Goal: Information Seeking & Learning: Find specific fact

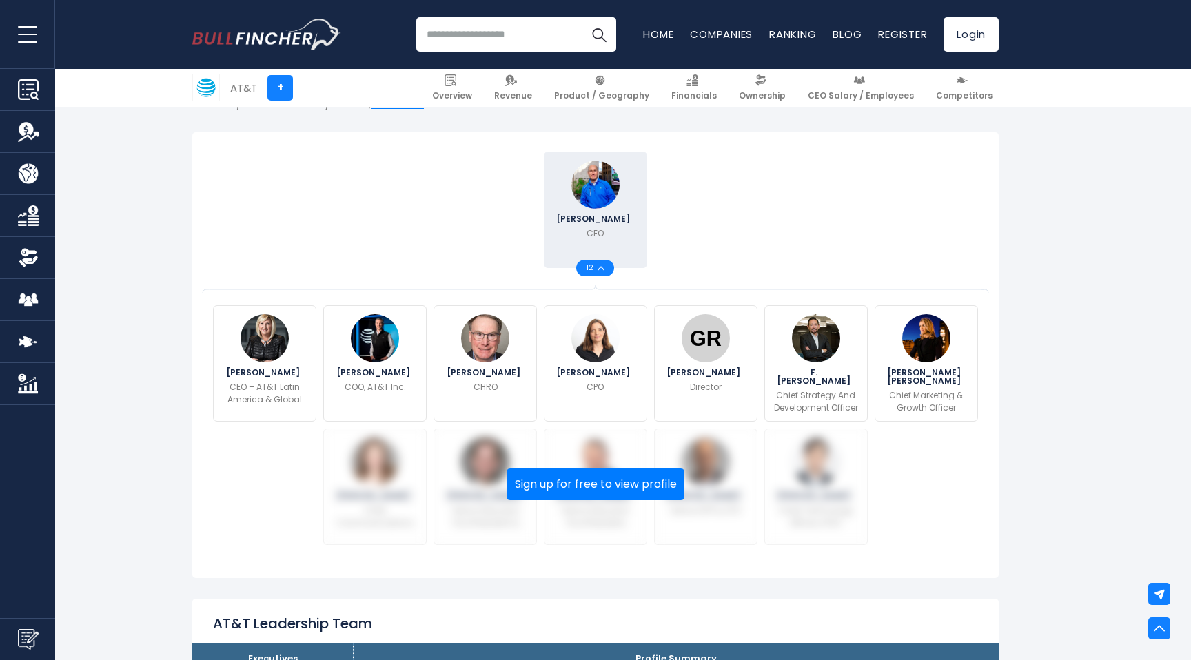
scroll to position [311, 0]
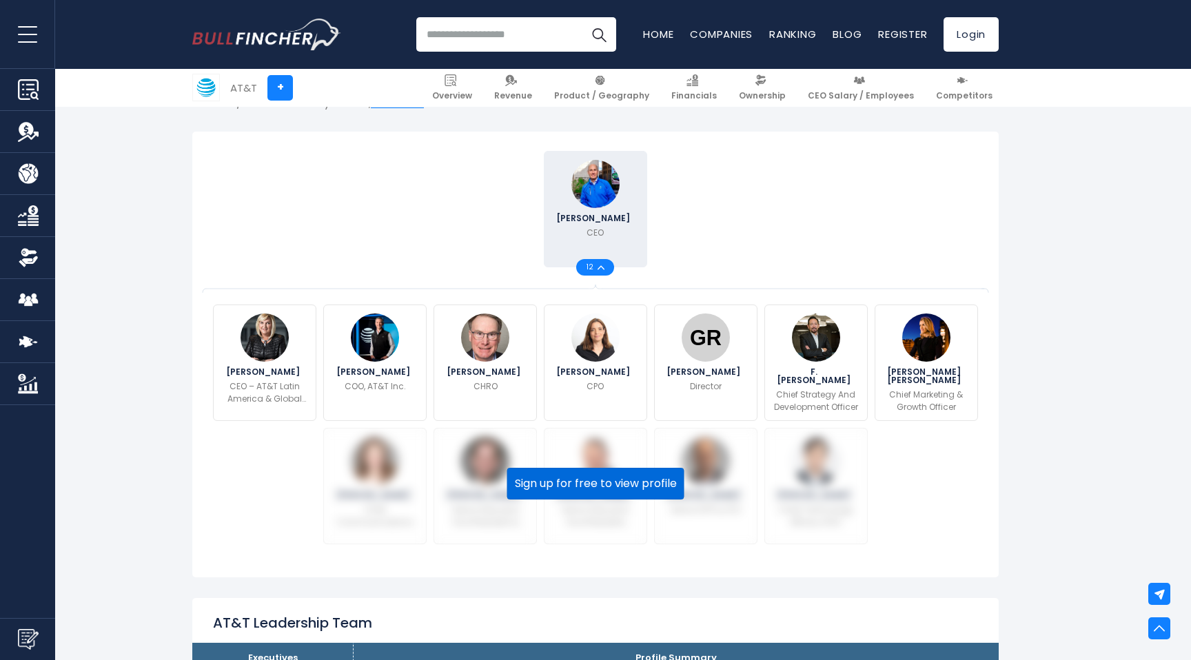
click at [615, 487] on button "Sign up for free to view profile" at bounding box center [595, 484] width 177 height 32
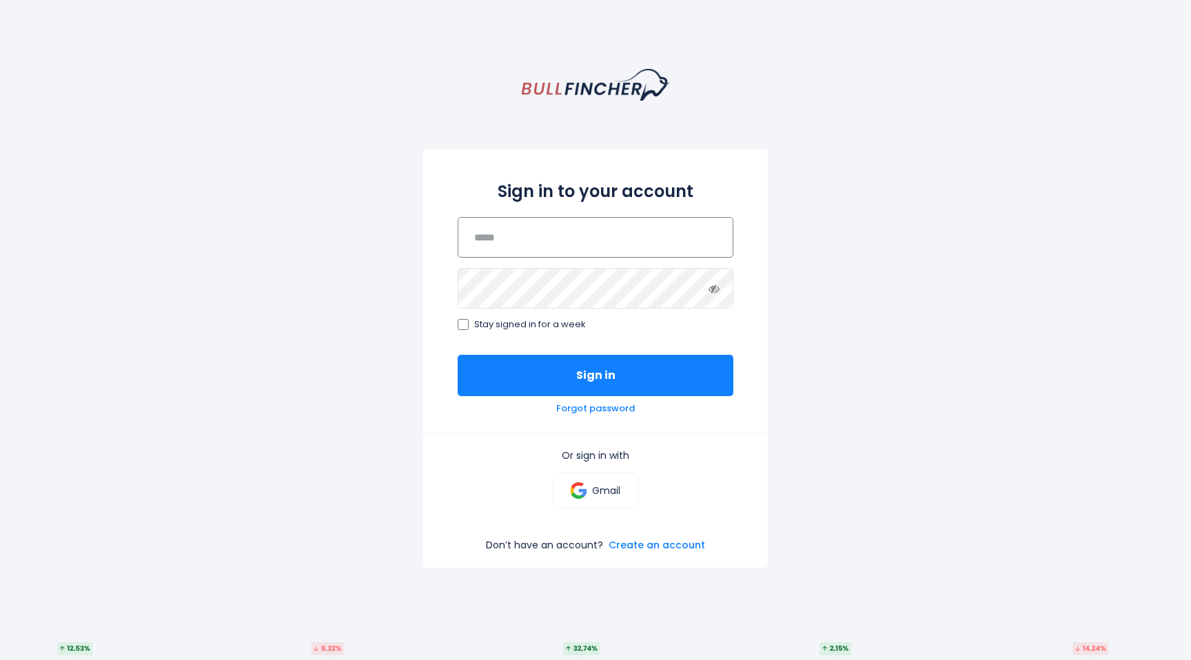
click at [618, 234] on input "email" at bounding box center [596, 237] width 276 height 41
type input "**********"
click at [458, 355] on button "Sign in" at bounding box center [596, 375] width 276 height 41
click at [610, 497] on p "Gmail" at bounding box center [606, 491] width 28 height 12
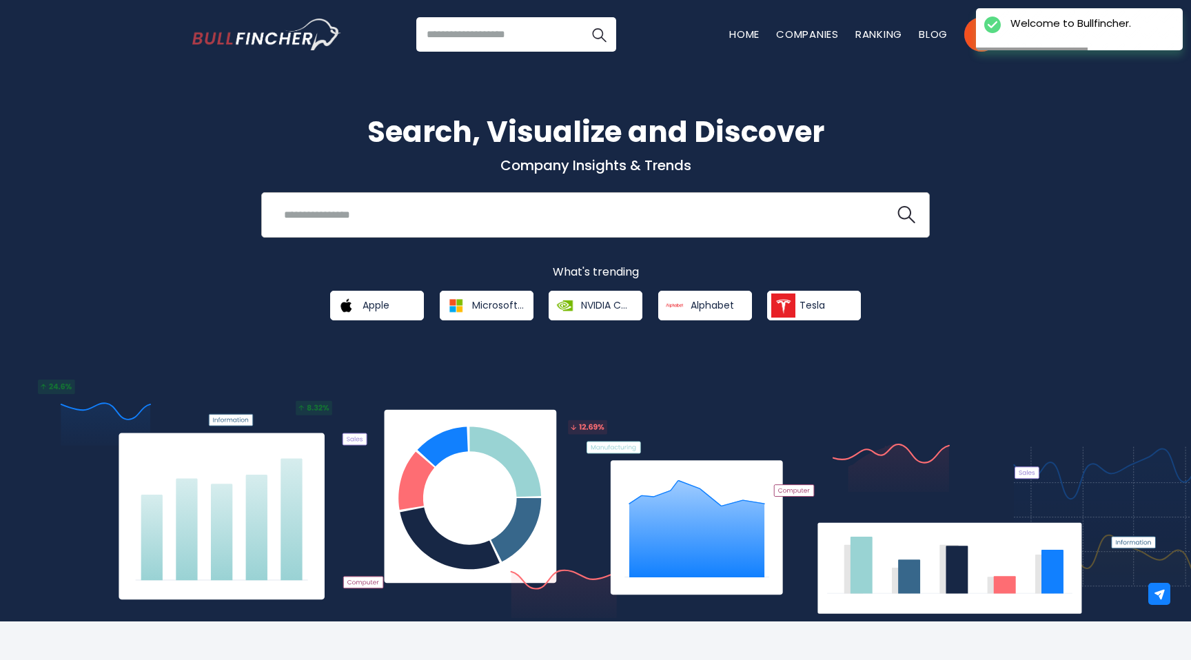
click at [403, 212] on input "search" at bounding box center [578, 215] width 605 height 26
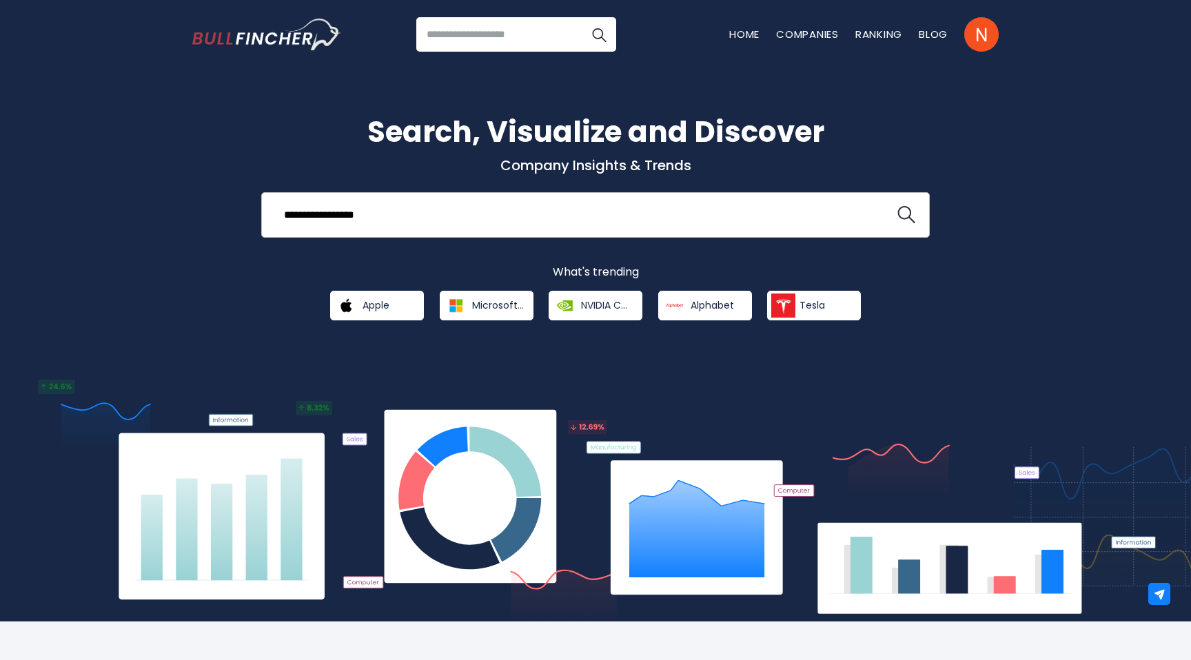
type input "**********"
click at [897, 206] on button at bounding box center [906, 215] width 18 height 18
click at [899, 217] on img "search icon" at bounding box center [906, 215] width 18 height 18
click at [489, 29] on input "search" at bounding box center [516, 34] width 200 height 34
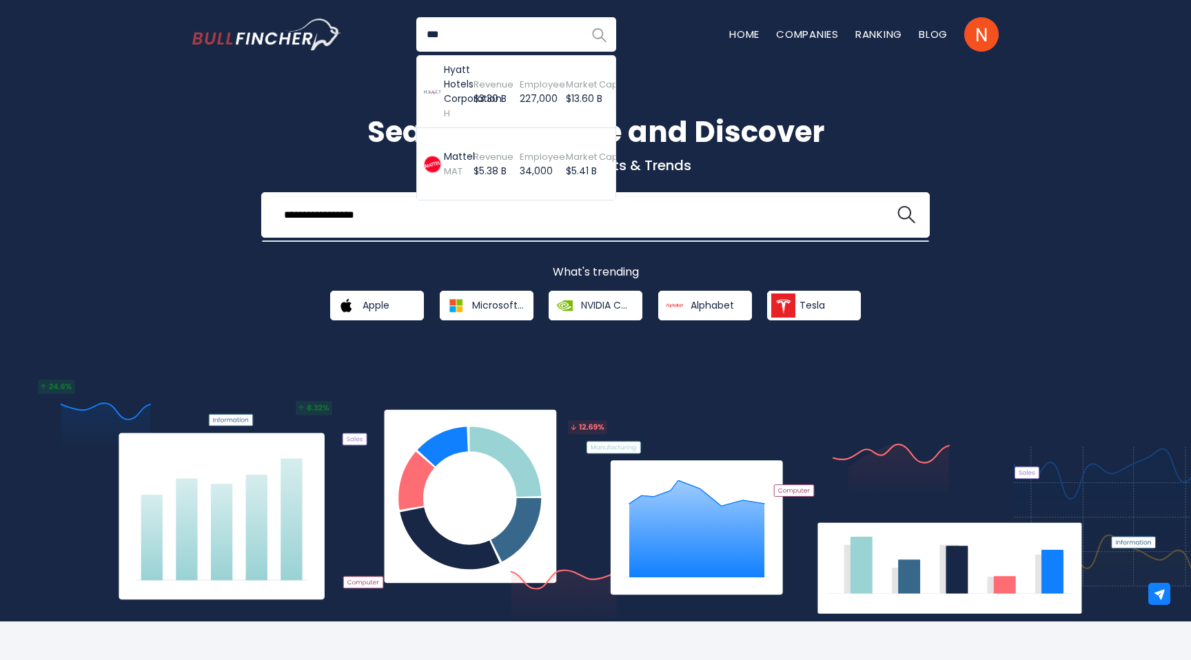
type input "***"
click at [597, 33] on img "Search" at bounding box center [599, 35] width 18 height 18
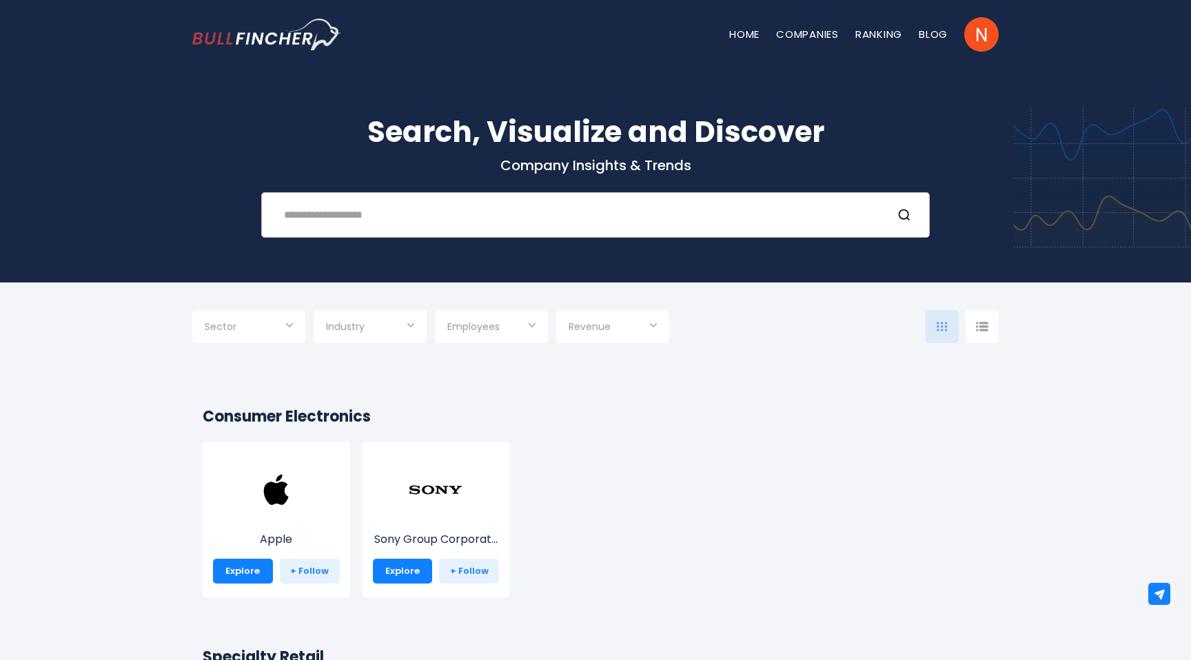
click at [488, 212] on input "text" at bounding box center [578, 215] width 605 height 26
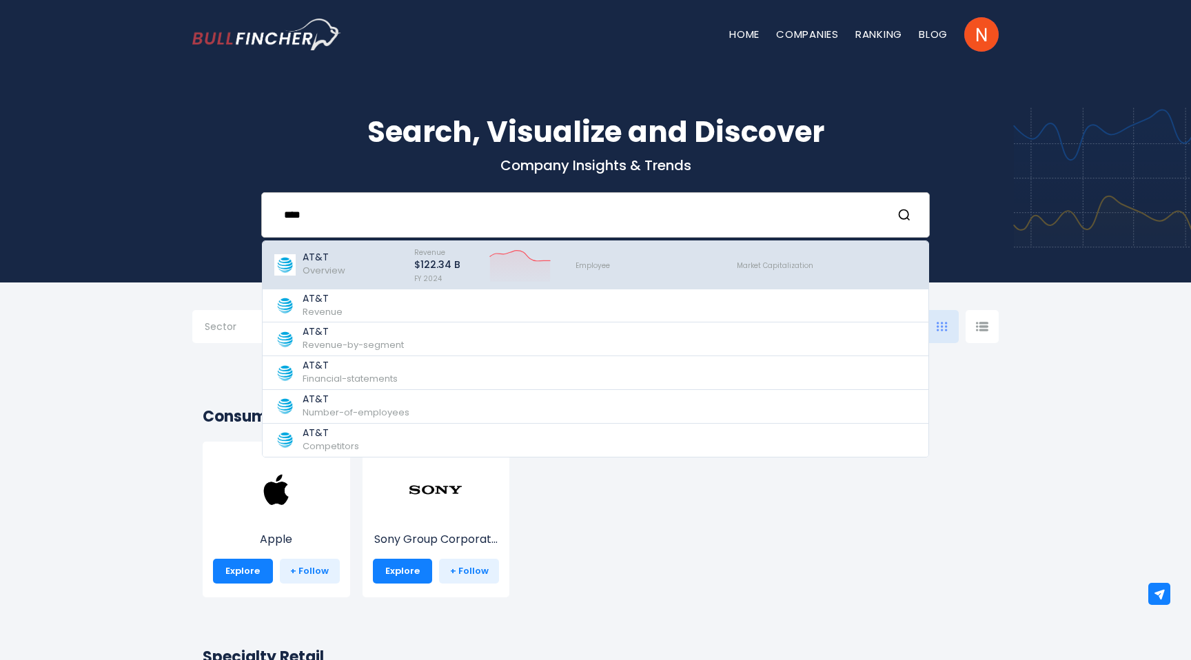
type input "****"
click at [332, 255] on p "AT&T" at bounding box center [324, 258] width 43 height 12
click at [315, 261] on p "AT&T" at bounding box center [324, 258] width 43 height 12
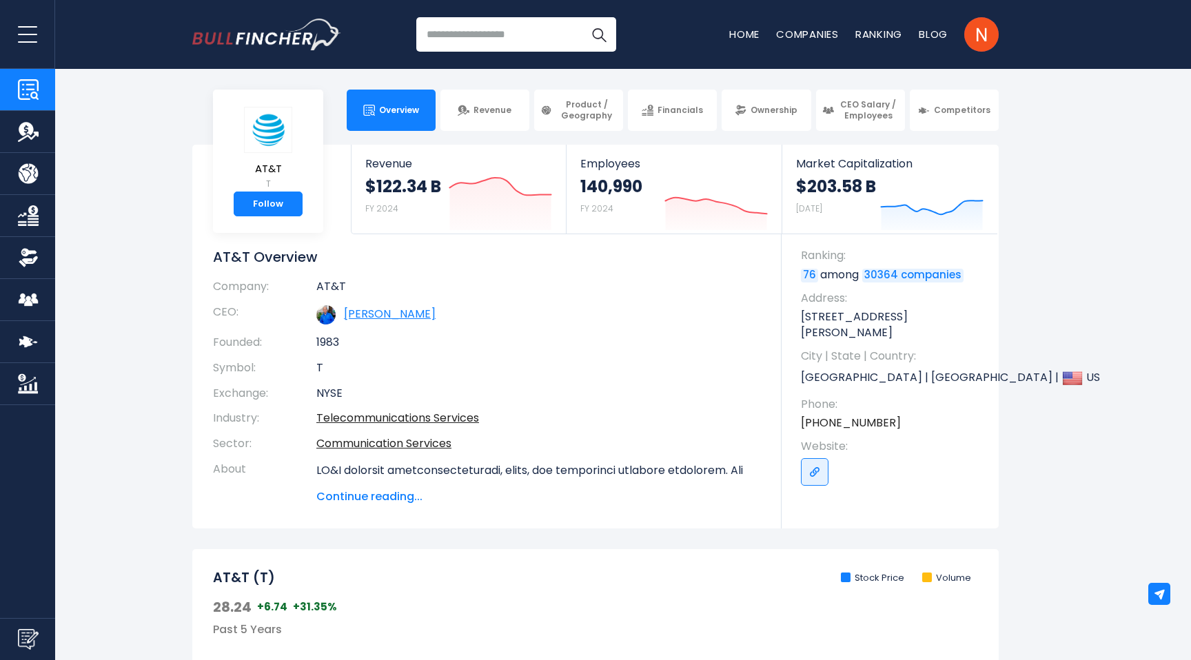
click at [377, 314] on link "[PERSON_NAME]" at bounding box center [390, 314] width 92 height 16
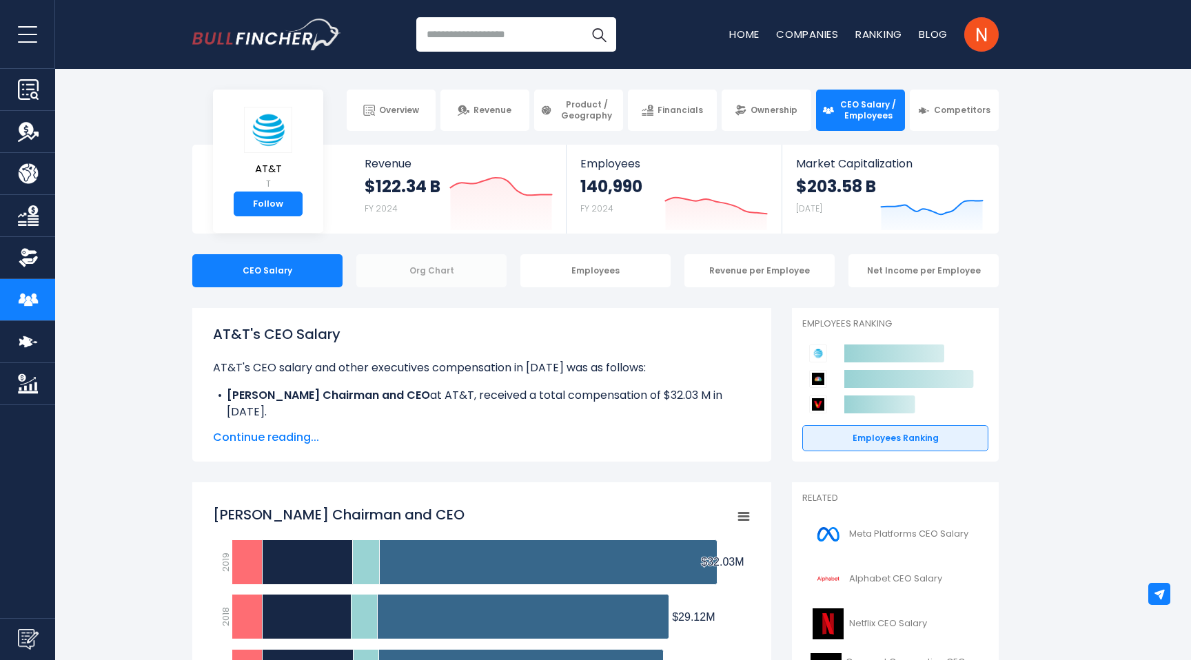
click at [440, 273] on div "Org Chart" at bounding box center [431, 270] width 150 height 33
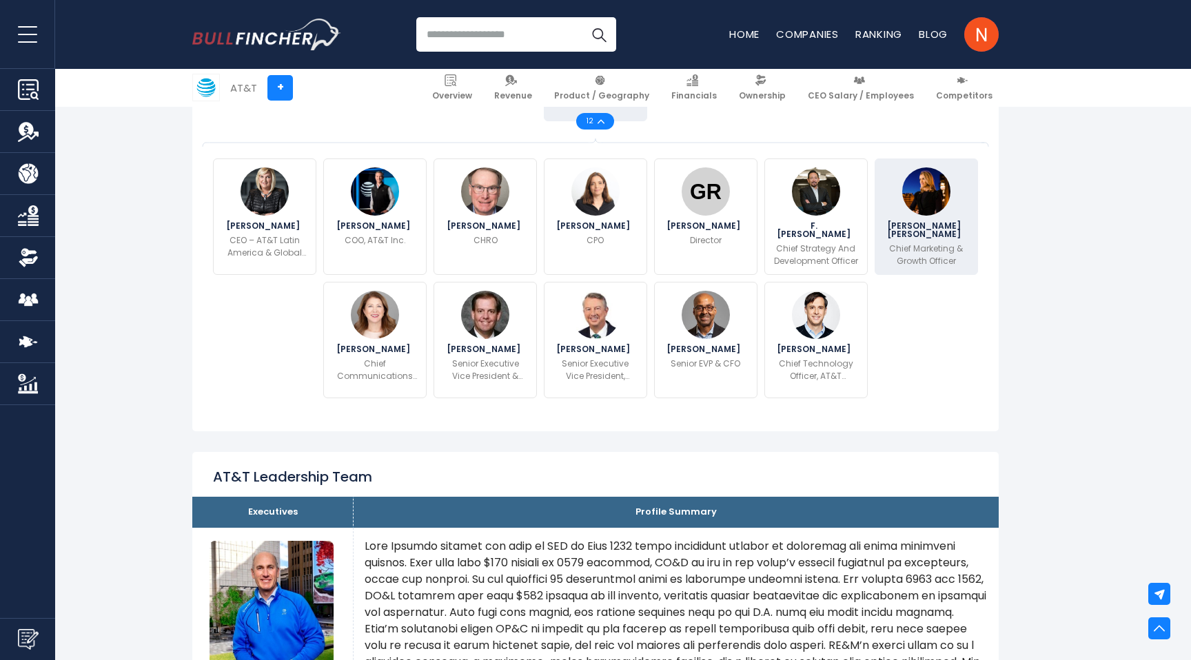
scroll to position [311, 0]
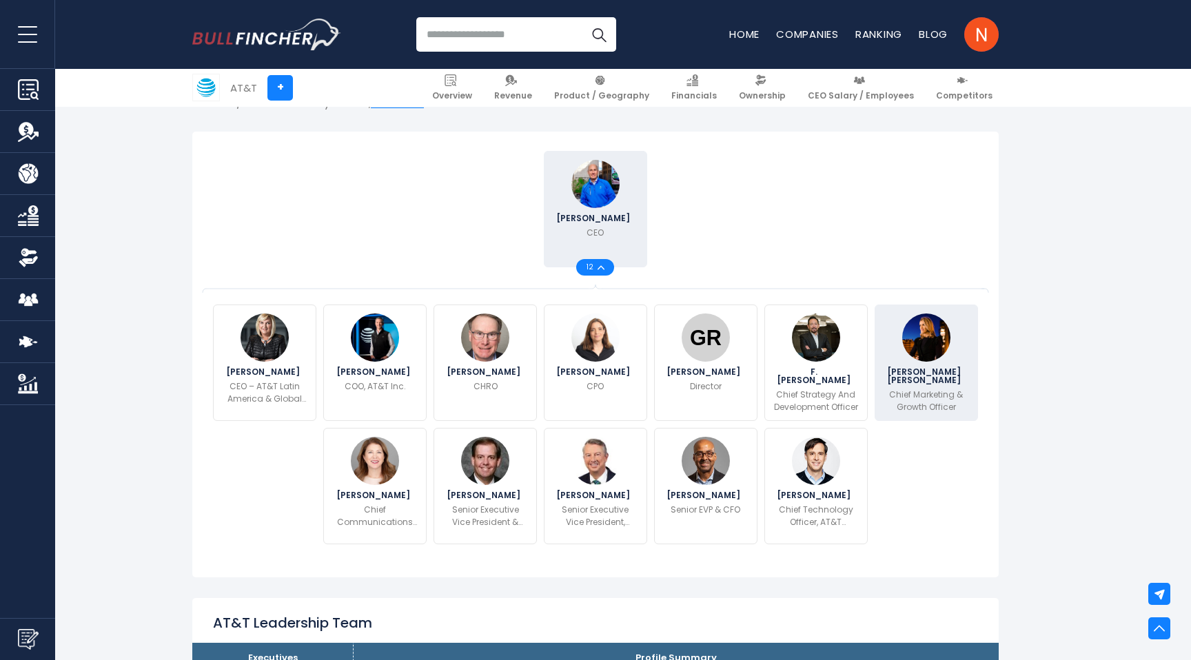
click at [917, 389] on p "Chief Marketing & Growth Officer" at bounding box center [926, 401] width 85 height 25
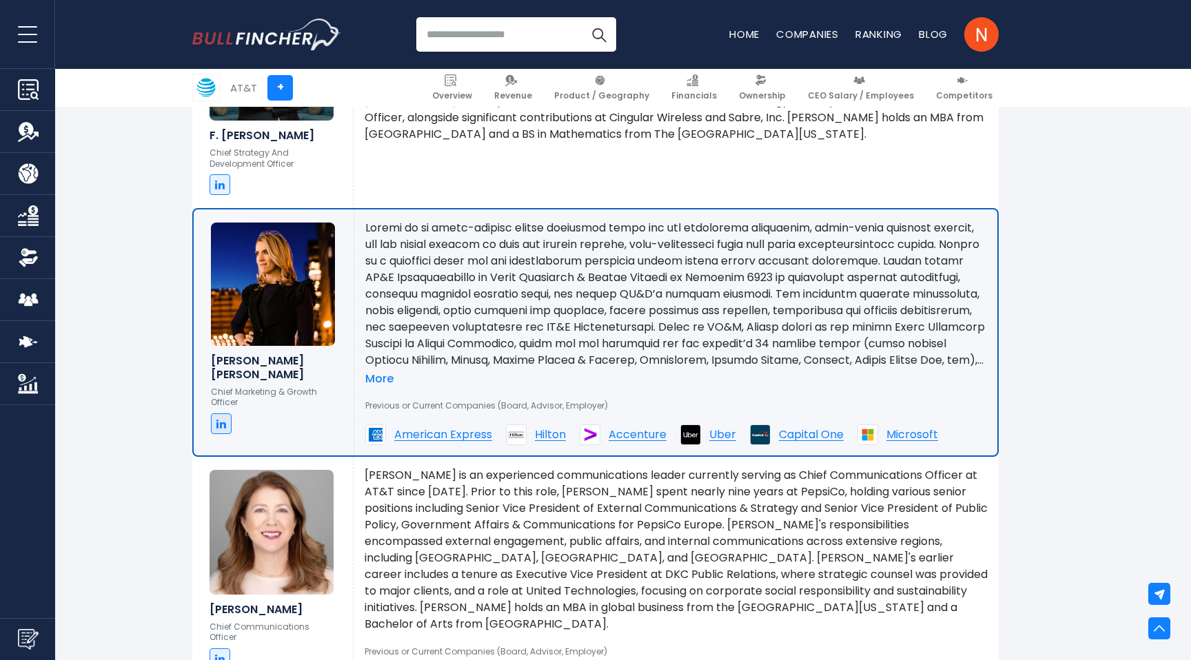
scroll to position [2278, 0]
click at [377, 378] on link "More" at bounding box center [379, 378] width 28 height 14
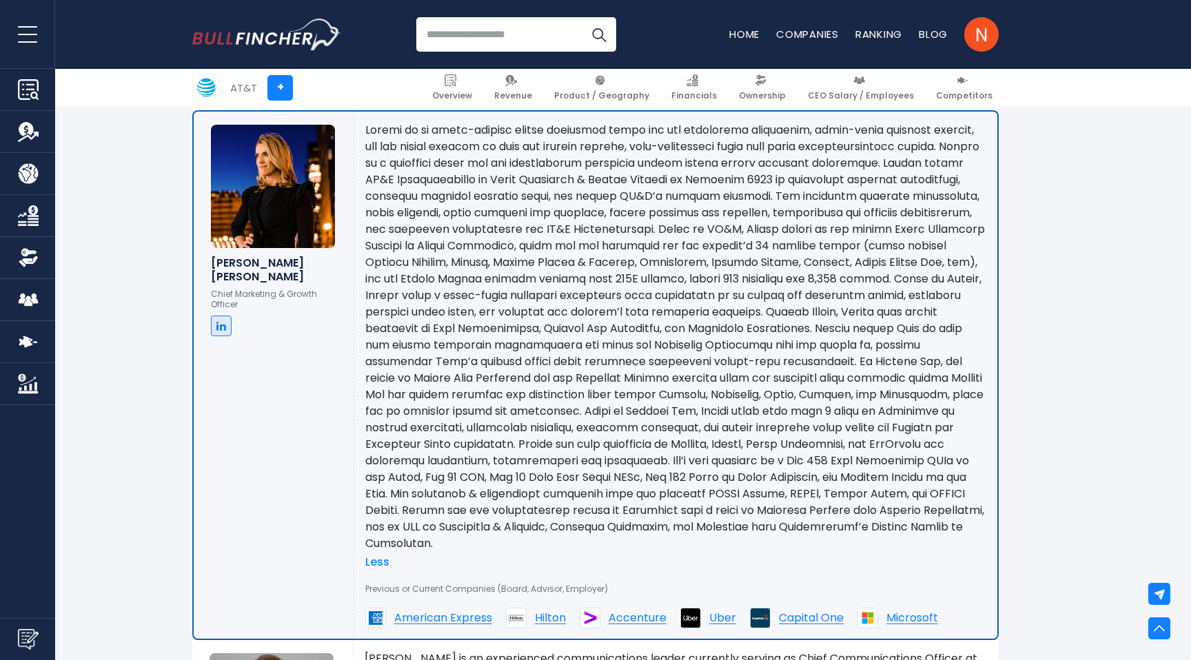
scroll to position [2370, 0]
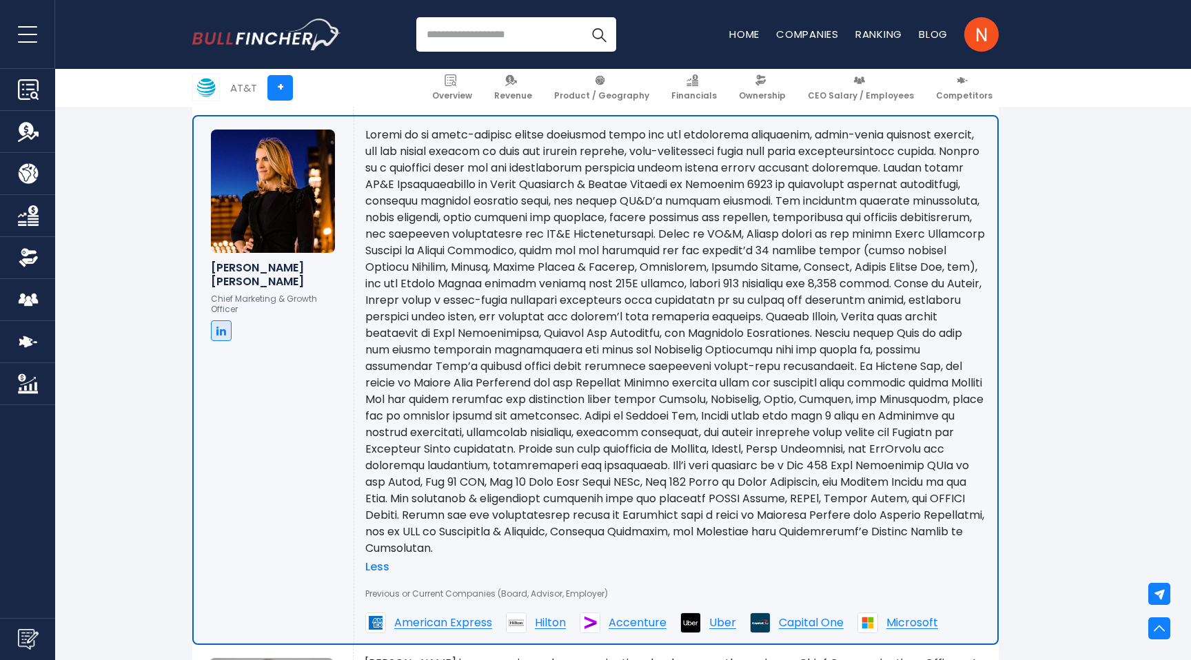
click at [242, 266] on h6 "[PERSON_NAME] [PERSON_NAME]" at bounding box center [273, 274] width 125 height 26
copy div "[PERSON_NAME] [PERSON_NAME]"
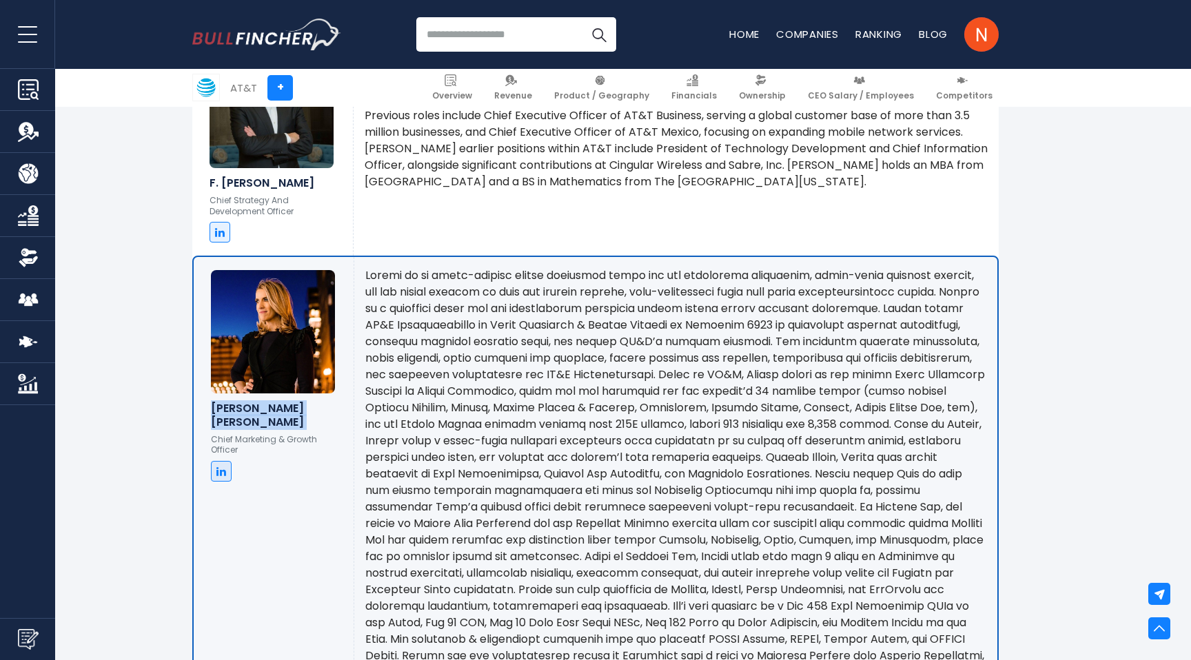
scroll to position [2139, 0]
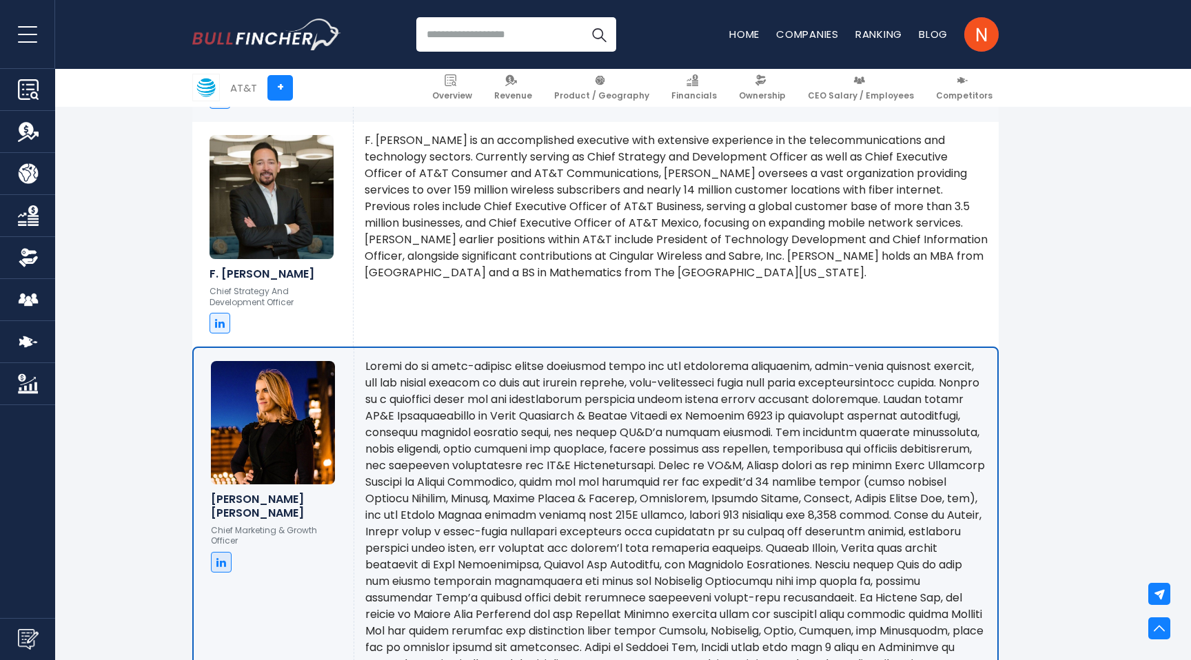
click at [461, 42] on input "search" at bounding box center [516, 34] width 200 height 34
type input "**********"
click at [582, 17] on button "Search" at bounding box center [599, 34] width 34 height 34
